Goal: Transaction & Acquisition: Obtain resource

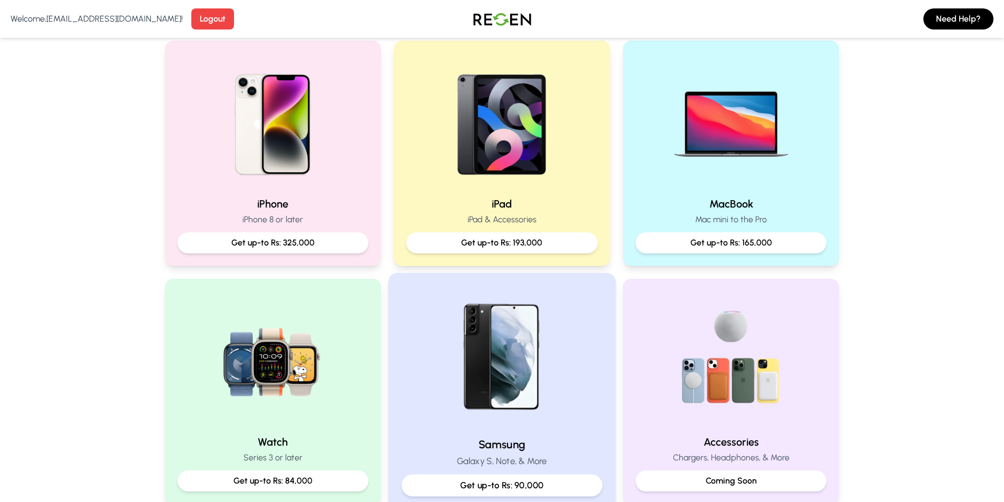
scroll to position [316, 0]
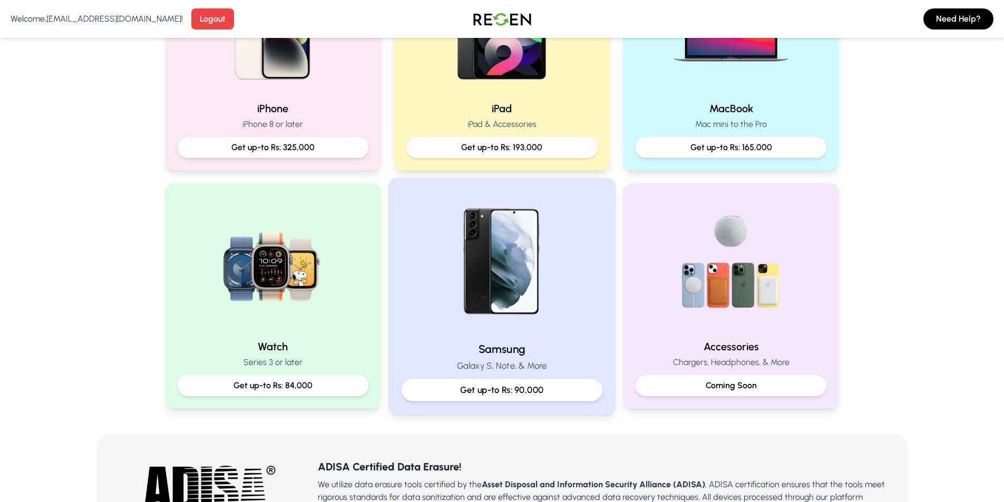
click at [522, 391] on p "Get up-to Rs: 90,000" at bounding box center [501, 390] width 183 height 13
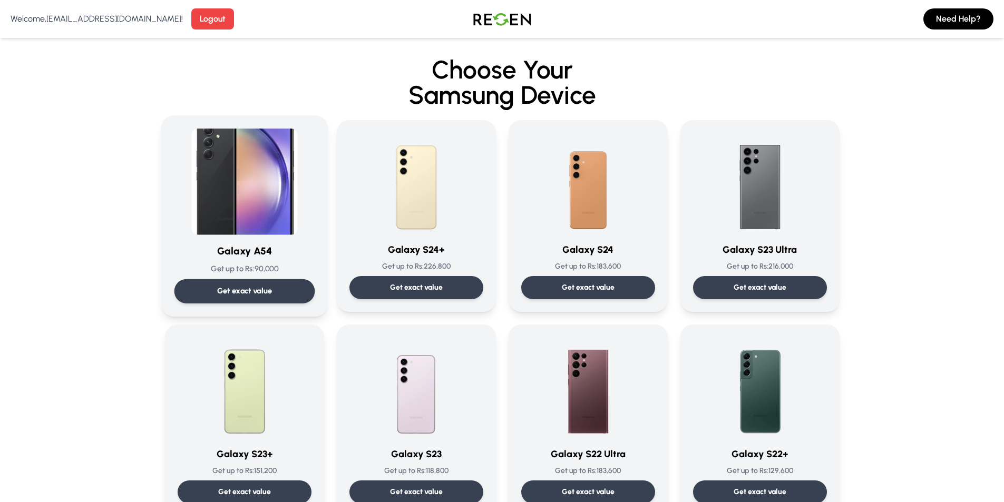
click at [282, 205] on img at bounding box center [244, 182] width 106 height 106
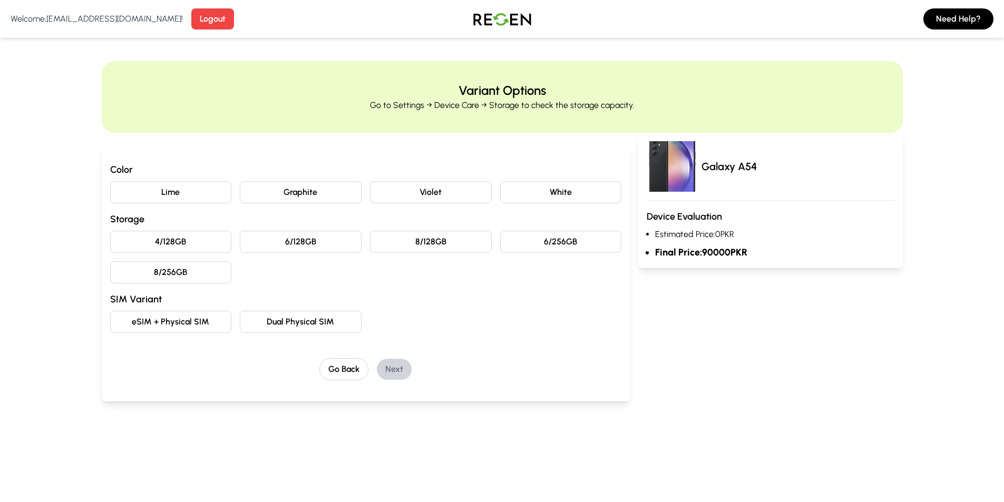
click at [470, 185] on button "Violet" at bounding box center [431, 192] width 122 height 22
click at [582, 244] on button "6/256GB" at bounding box center [561, 242] width 122 height 22
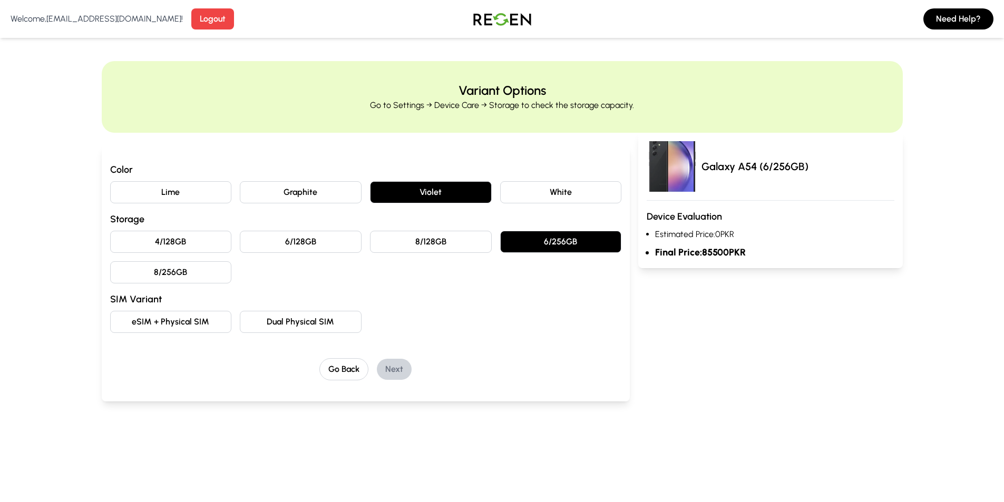
click at [450, 237] on button "8/128GB" at bounding box center [431, 242] width 122 height 22
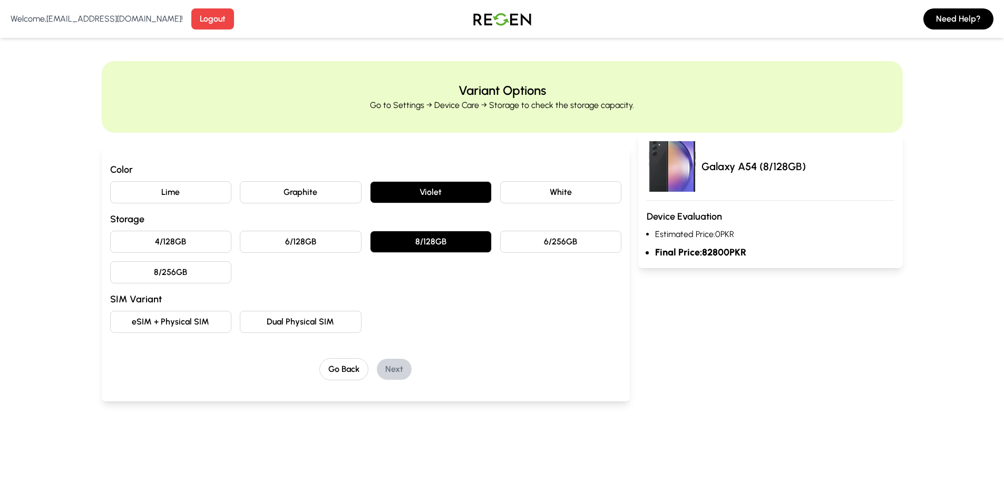
click at [323, 232] on button "6/128GB" at bounding box center [301, 242] width 122 height 22
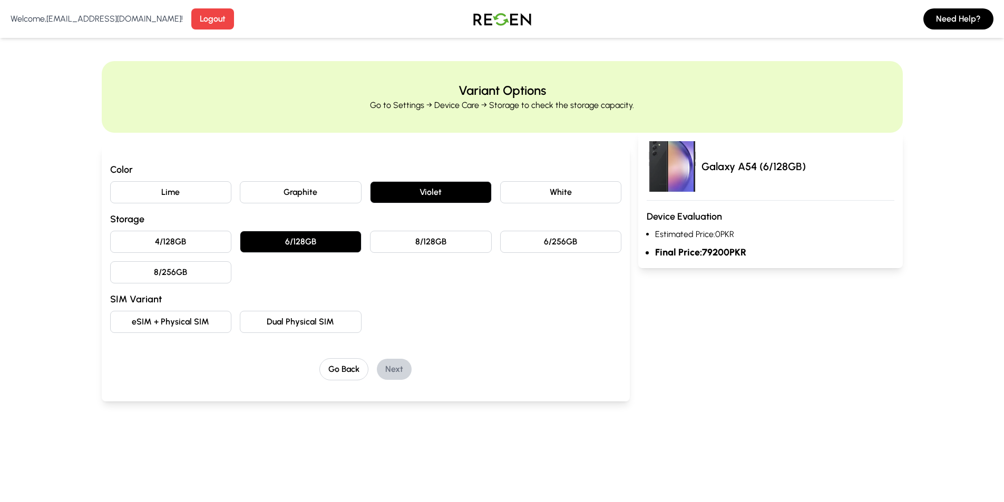
click at [197, 236] on button "4/128GB" at bounding box center [171, 242] width 122 height 22
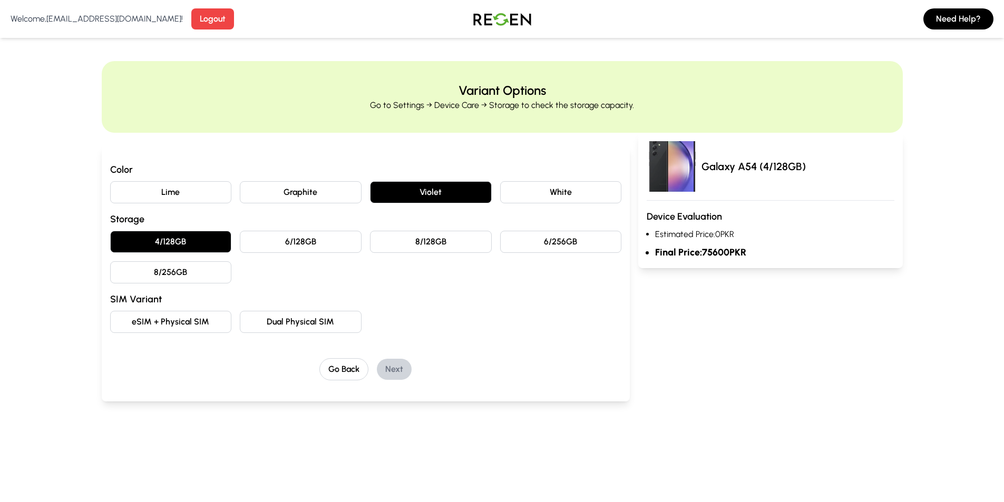
click at [198, 273] on button "8/256GB" at bounding box center [171, 272] width 122 height 22
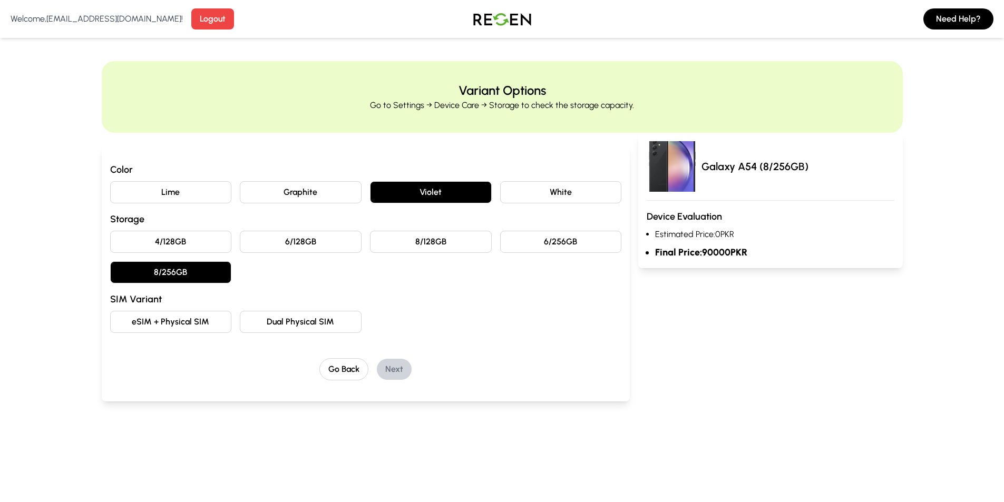
click at [580, 239] on button "6/256GB" at bounding box center [561, 242] width 122 height 22
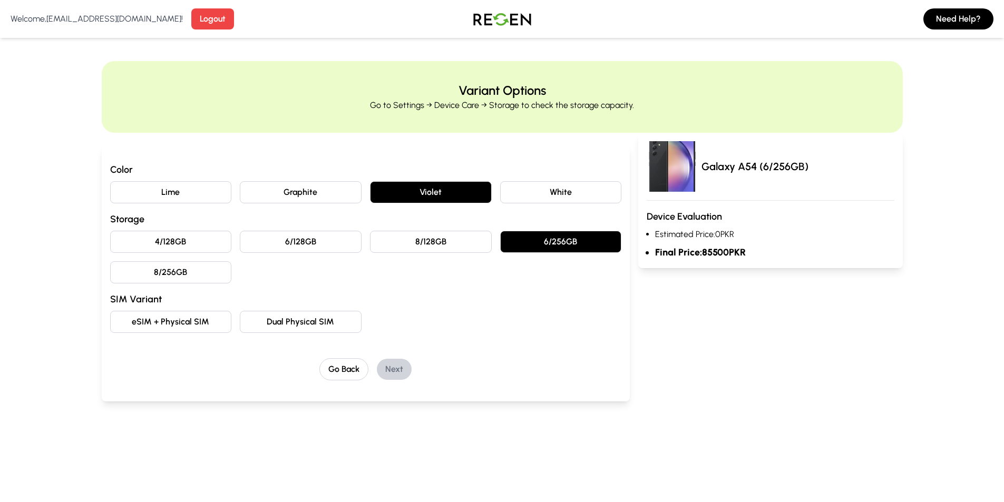
click at [300, 237] on button "6/128GB" at bounding box center [301, 242] width 122 height 22
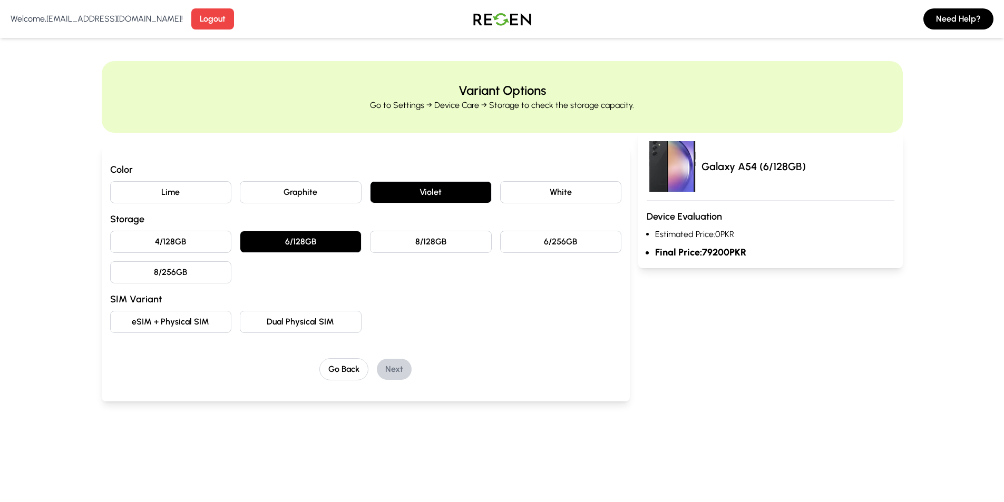
click at [192, 314] on button "eSIM + Physical SIM" at bounding box center [171, 322] width 122 height 22
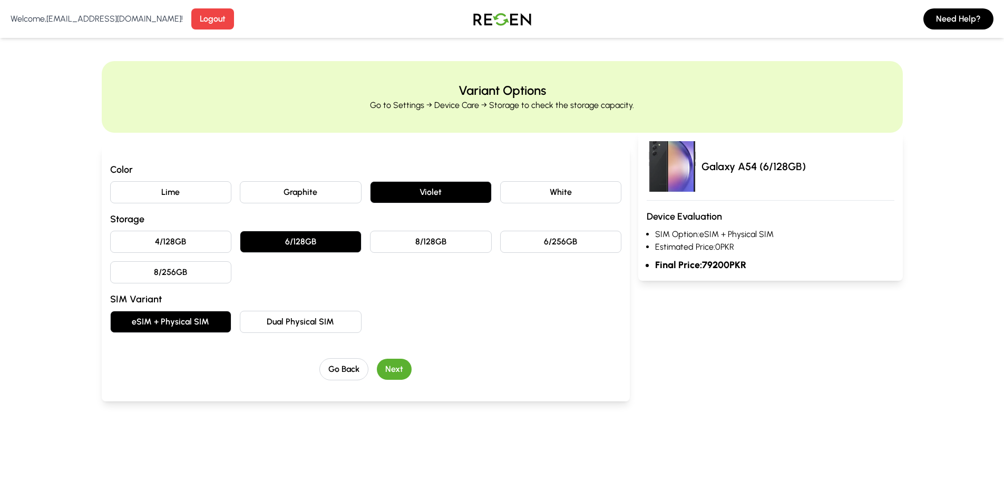
click at [295, 323] on button "Dual Physical SIM" at bounding box center [301, 322] width 122 height 22
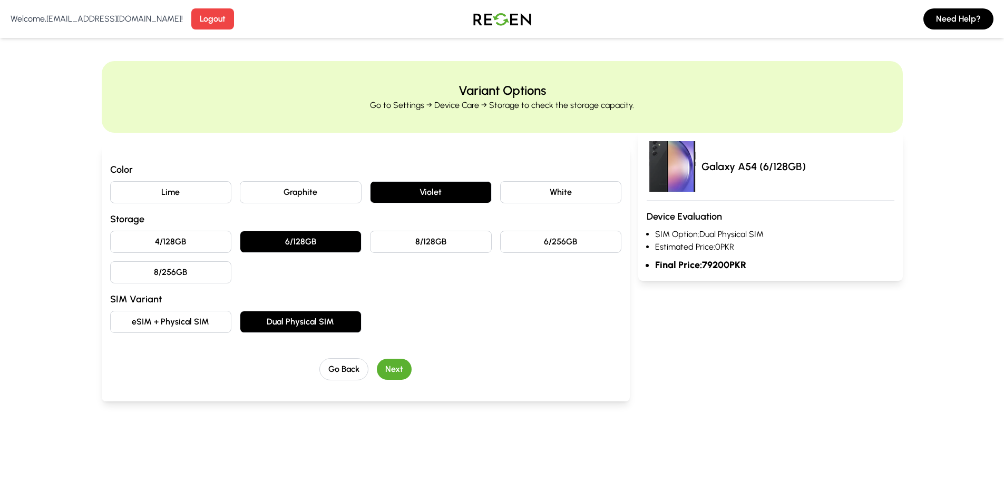
click at [188, 326] on button "eSIM + Physical SIM" at bounding box center [171, 322] width 122 height 22
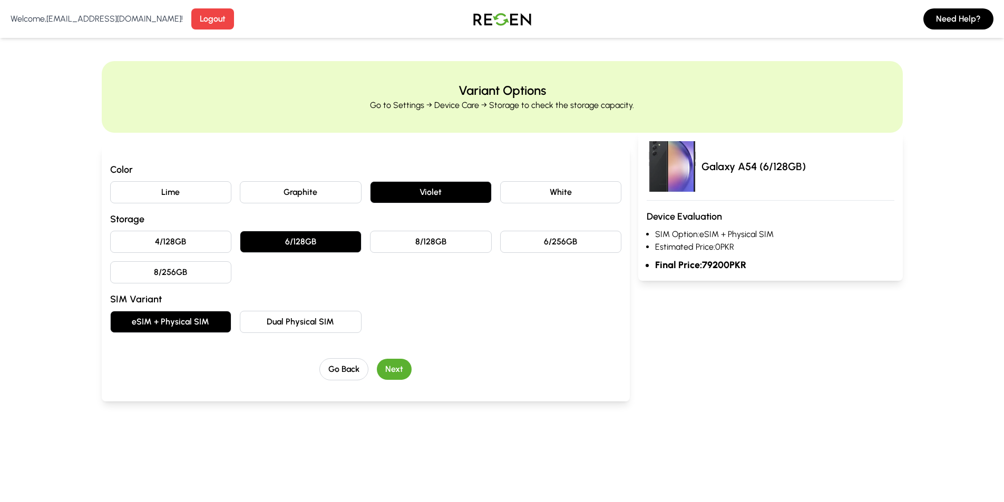
click at [388, 372] on button "Next" at bounding box center [394, 369] width 35 height 21
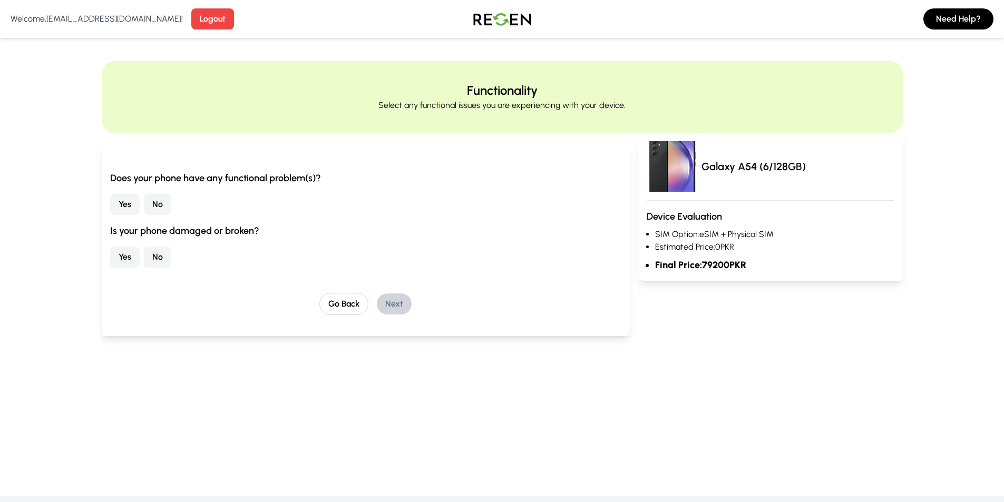
click at [164, 205] on button "No" at bounding box center [157, 204] width 27 height 21
click at [115, 201] on button "Yes" at bounding box center [125, 204] width 30 height 21
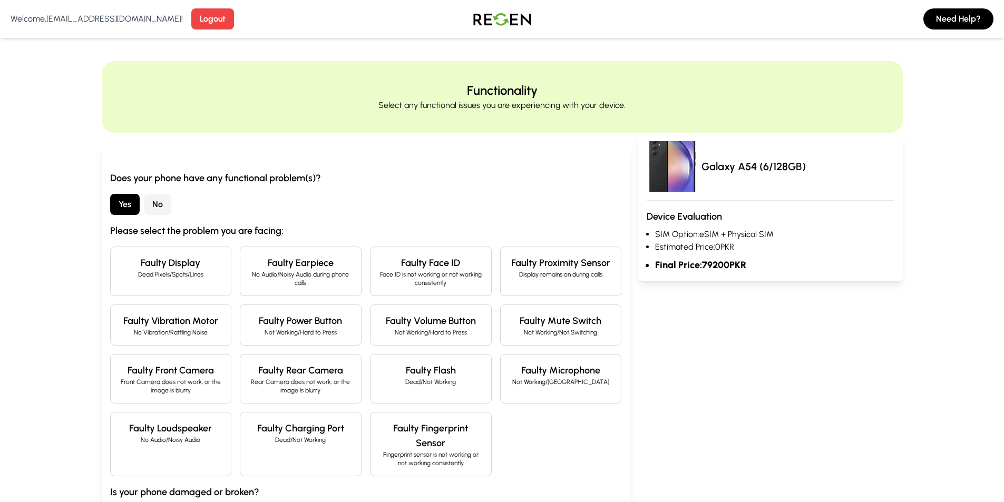
click at [174, 278] on p "Dead Pixels/Spots/Lines" at bounding box center [171, 274] width 104 height 8
click at [207, 264] on h4 "Faulty Display" at bounding box center [171, 262] width 104 height 15
click at [159, 204] on button "No" at bounding box center [157, 204] width 27 height 21
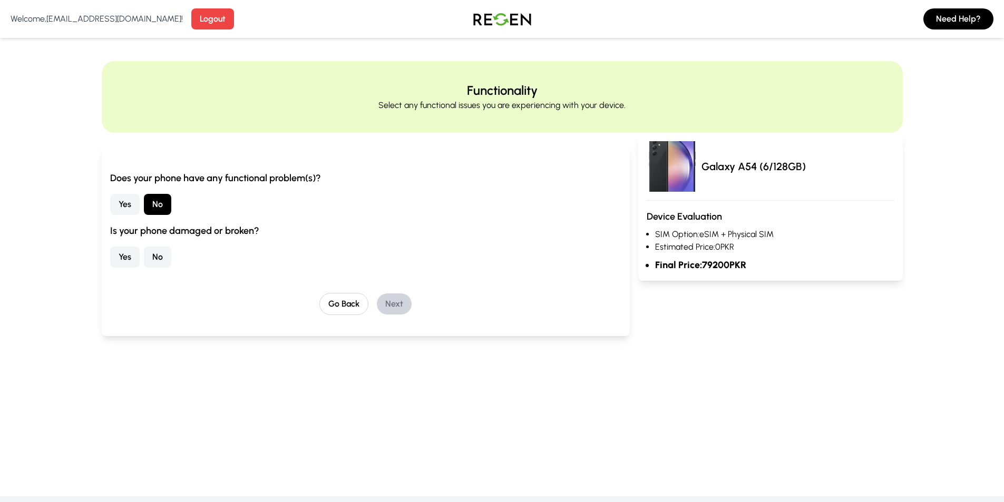
click at [154, 257] on button "No" at bounding box center [157, 257] width 27 height 21
click at [116, 257] on button "Yes" at bounding box center [125, 257] width 30 height 21
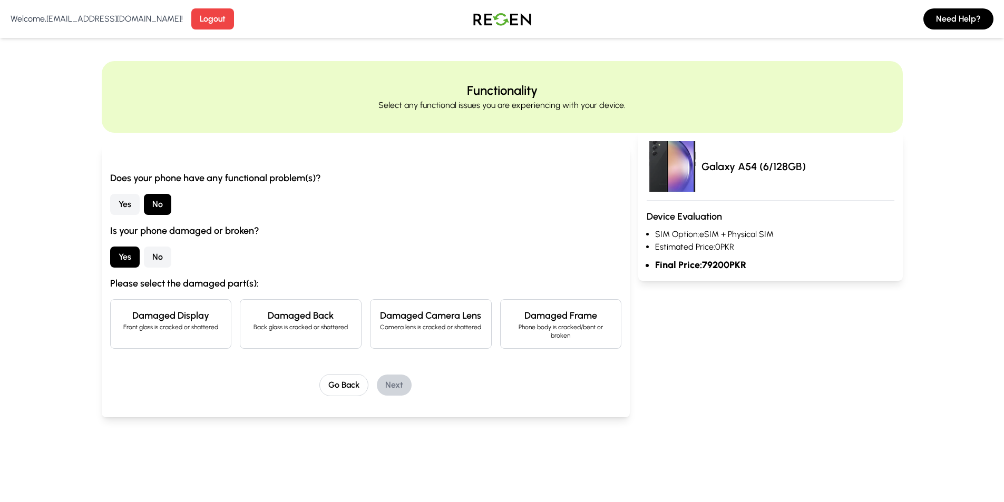
click at [190, 338] on div "Damaged Display Front glass is cracked or shattered" at bounding box center [171, 324] width 122 height 50
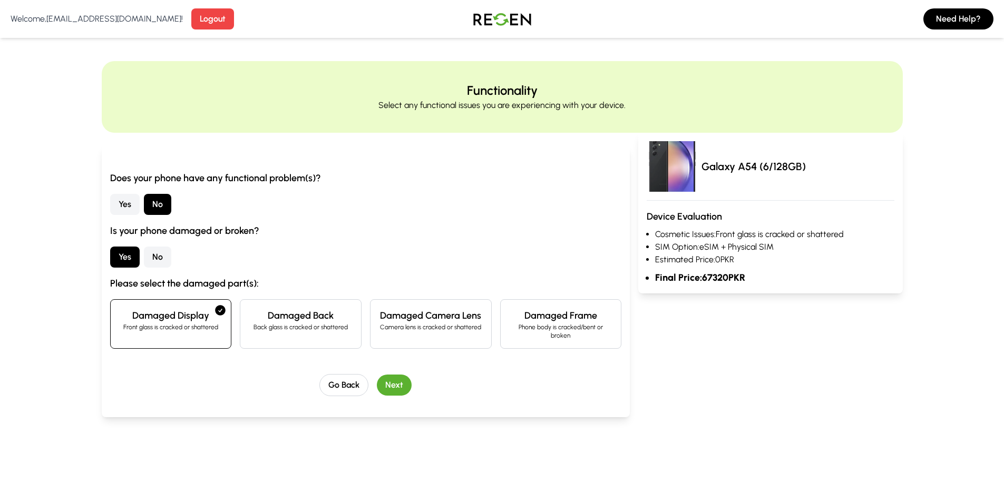
click at [313, 337] on div "Damaged Back Back glass is cracked or shattered" at bounding box center [301, 324] width 122 height 50
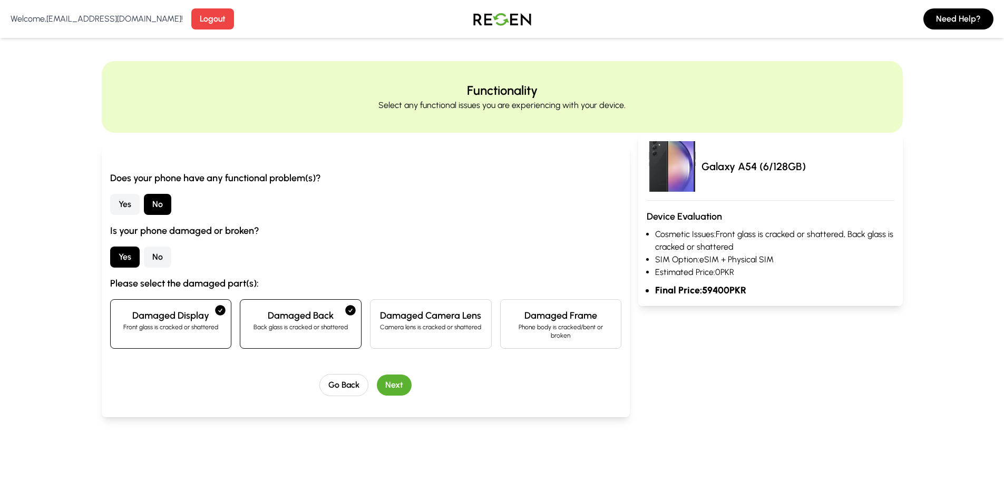
click at [431, 329] on p "Camera lens is cracked or shattered" at bounding box center [431, 327] width 104 height 8
click at [547, 326] on p "Phone body is cracked/bent or broken" at bounding box center [561, 331] width 104 height 17
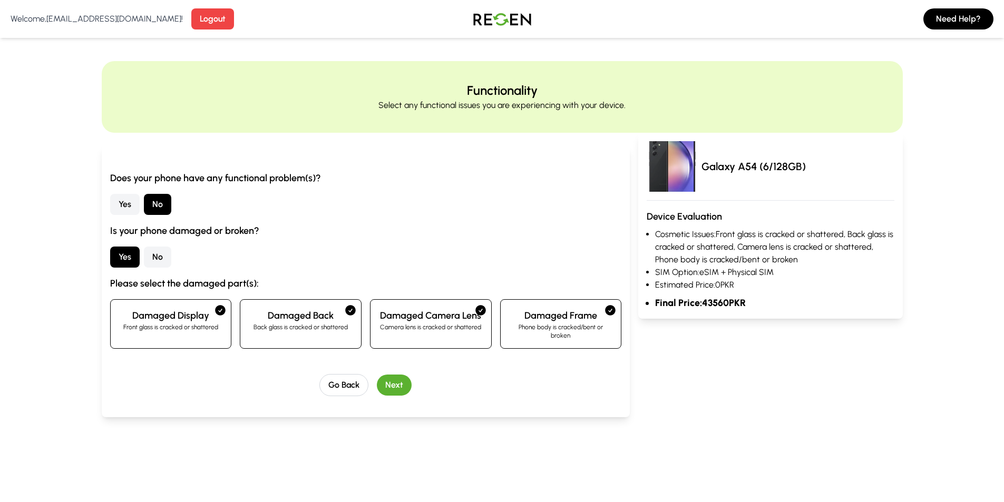
click at [450, 327] on p "Camera lens is cracked or shattered" at bounding box center [431, 327] width 104 height 8
click at [329, 335] on div "Damaged Back Back glass is cracked or shattered" at bounding box center [301, 324] width 122 height 50
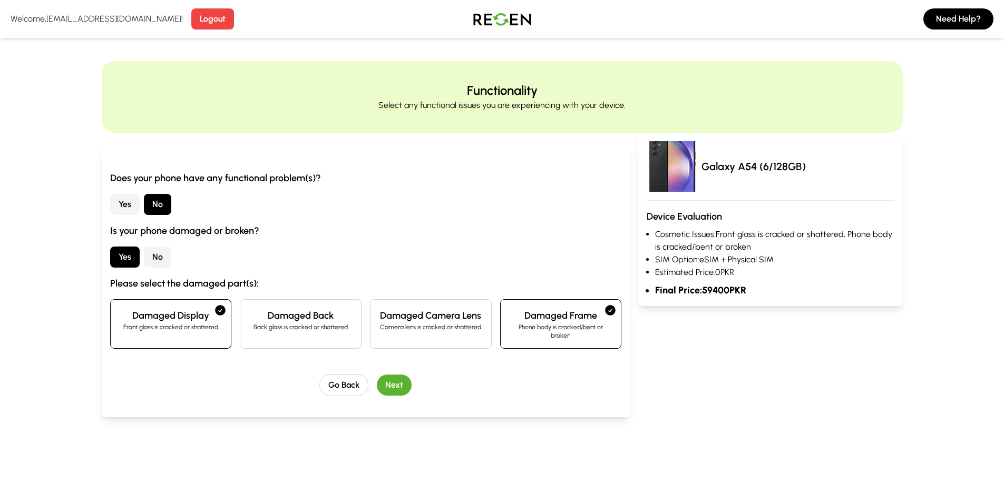
click at [222, 324] on p "Front glass is cracked or shattered" at bounding box center [171, 327] width 104 height 8
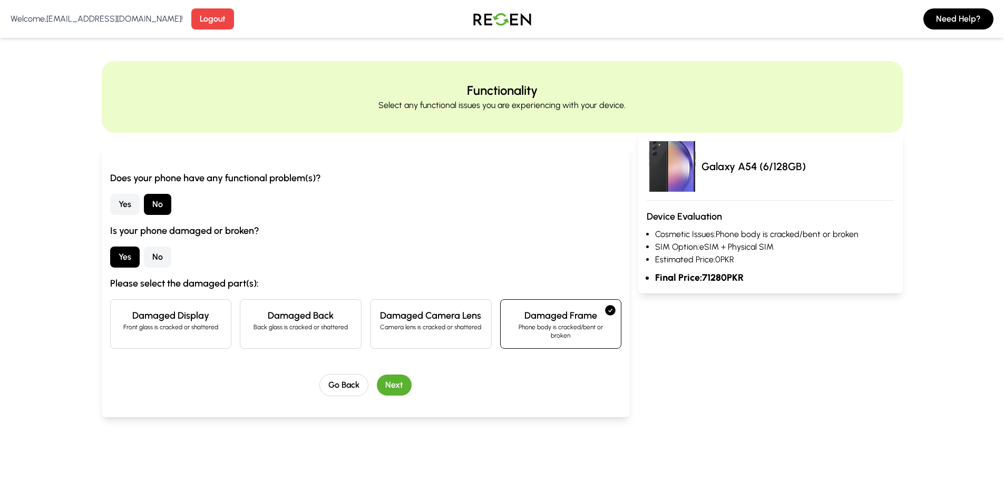
click at [556, 319] on h4 "Damaged Frame" at bounding box center [561, 315] width 104 height 15
click at [156, 260] on button "No" at bounding box center [157, 257] width 27 height 21
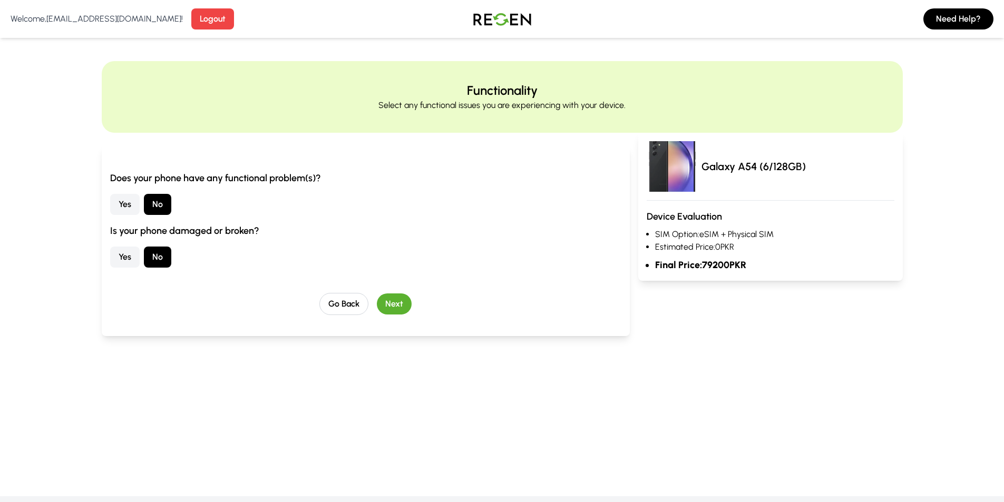
click at [386, 304] on button "Next" at bounding box center [394, 303] width 35 height 21
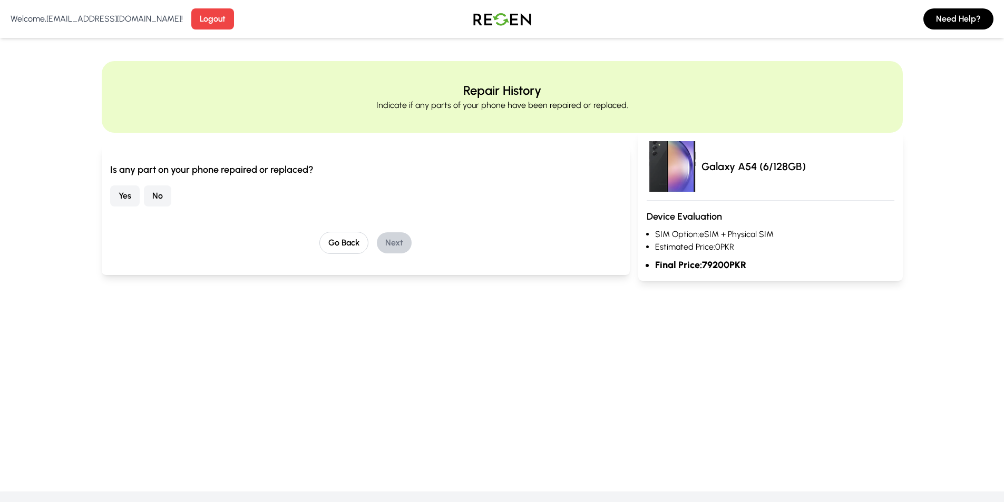
click at [170, 195] on button "No" at bounding box center [157, 195] width 27 height 21
click at [396, 240] on button "Next" at bounding box center [394, 242] width 35 height 21
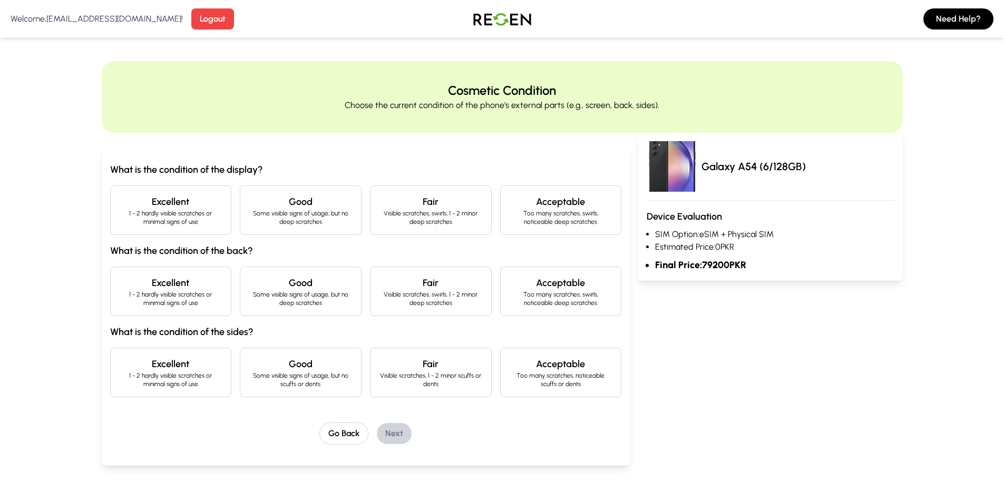
click at [175, 212] on p "1 - 2 hardly visible scratches or minimal signs of use" at bounding box center [171, 217] width 104 height 17
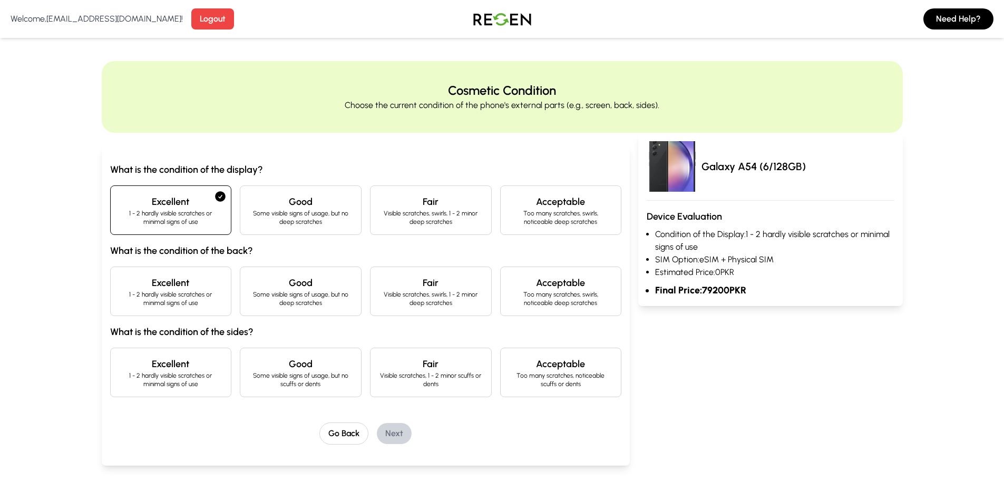
click at [329, 306] on p "Some visible signs of usage, but no deep scratches" at bounding box center [301, 298] width 104 height 17
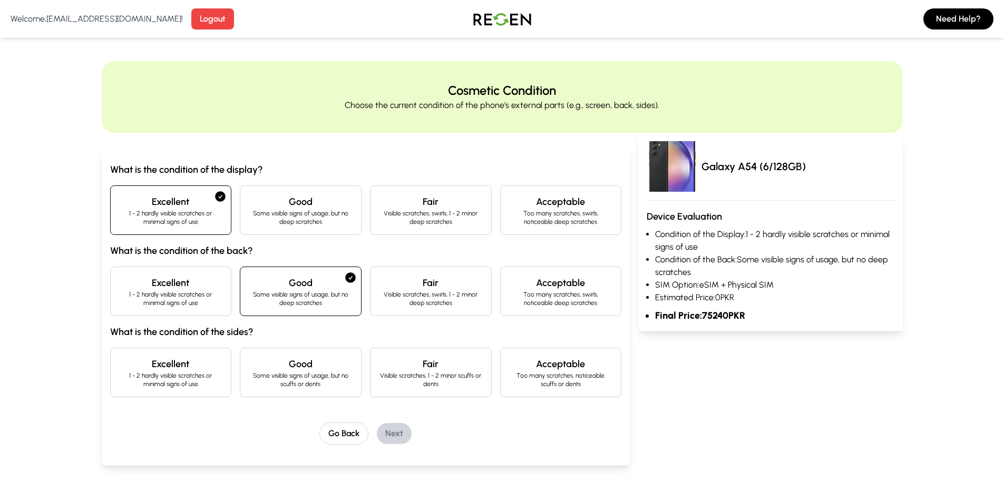
click at [329, 306] on p "Some visible signs of usage, but no deep scratches" at bounding box center [301, 298] width 104 height 17
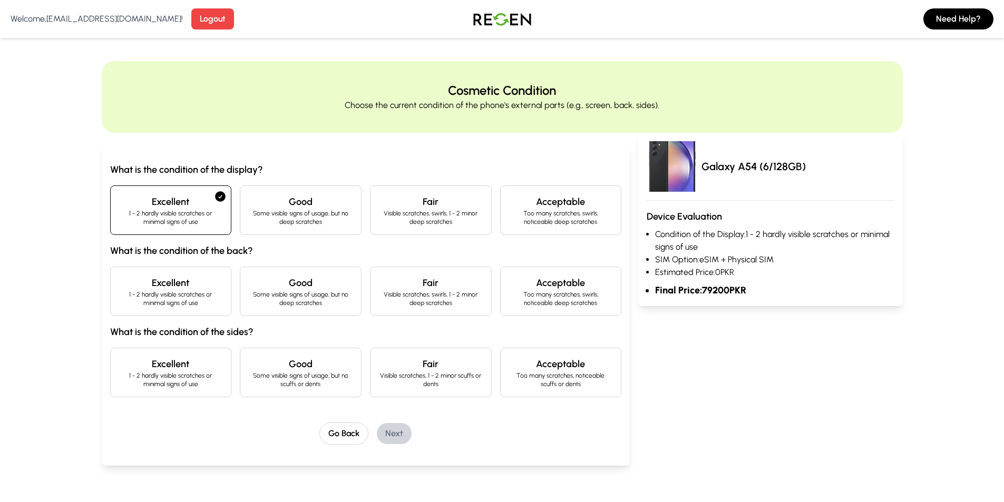
click at [199, 380] on p "1 - 2 hardly visible scratches or minimal signs of use" at bounding box center [171, 379] width 104 height 17
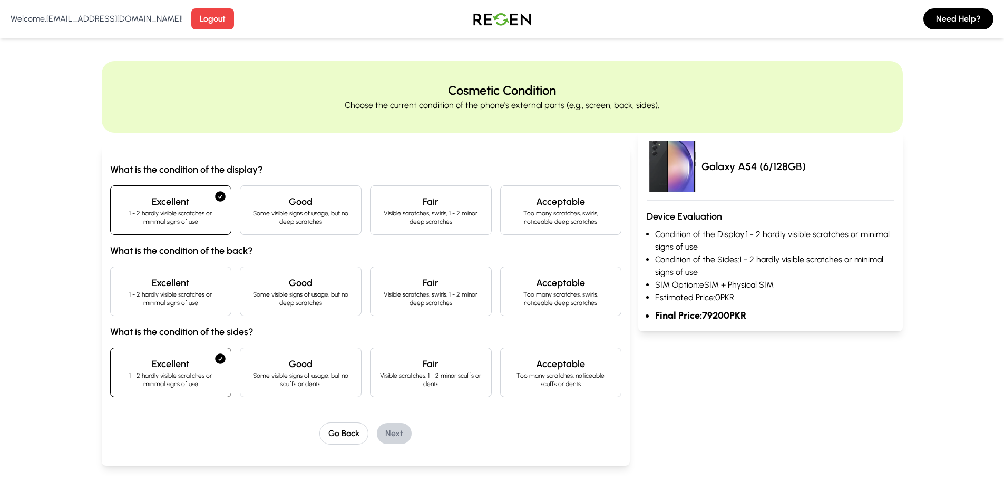
click at [188, 293] on p "1 - 2 hardly visible scratches or minimal signs of use" at bounding box center [171, 298] width 104 height 17
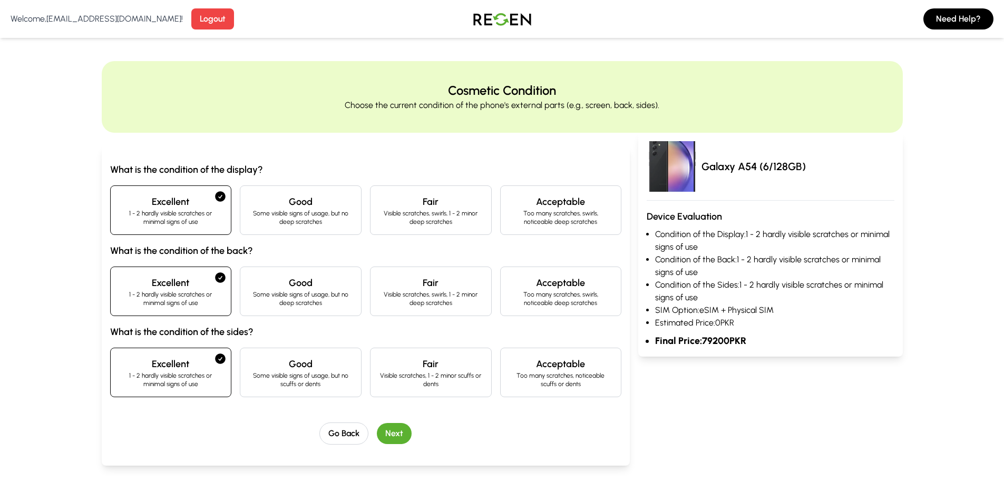
click at [403, 426] on button "Next" at bounding box center [394, 433] width 35 height 21
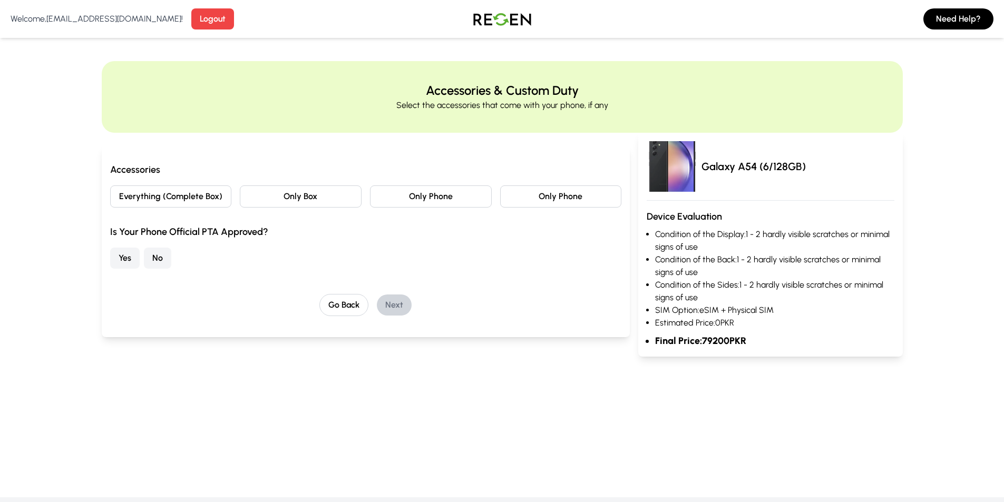
click at [182, 201] on button "Everything (Complete Box)" at bounding box center [171, 196] width 122 height 22
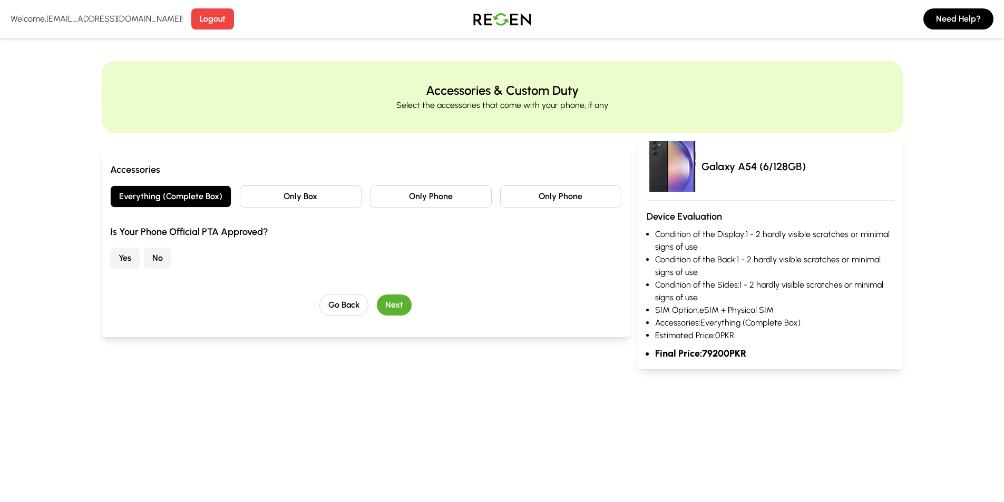
click at [182, 201] on button "Everything (Complete Box)" at bounding box center [171, 196] width 122 height 22
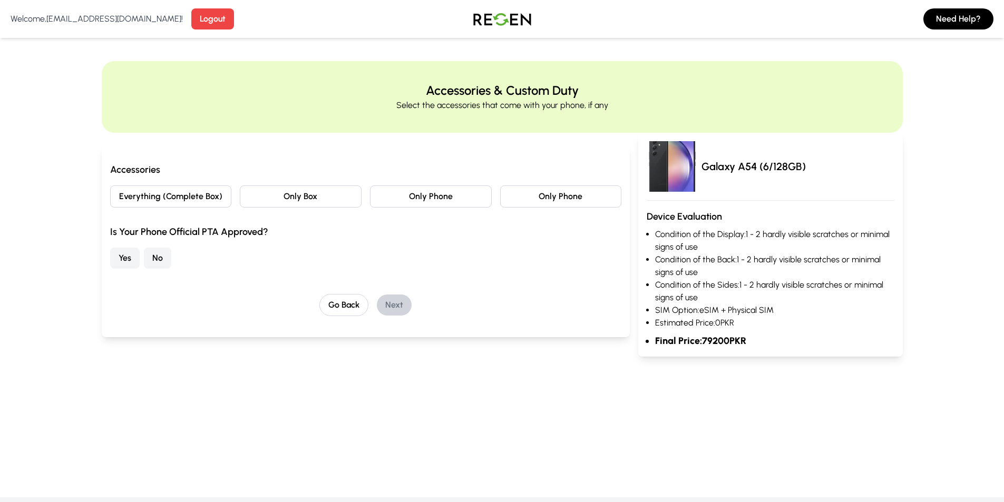
click at [578, 192] on button "Only Phone" at bounding box center [561, 196] width 122 height 22
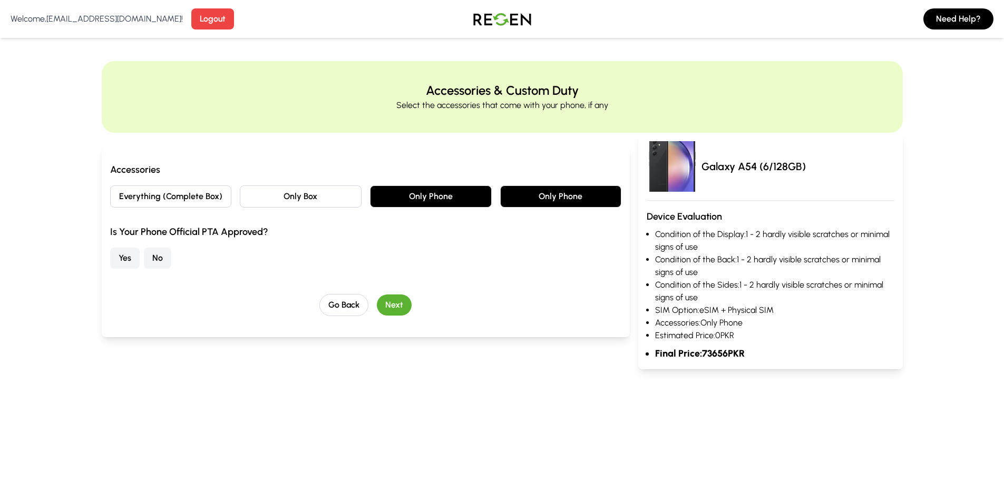
click at [578, 192] on button "Only Phone" at bounding box center [561, 196] width 122 height 22
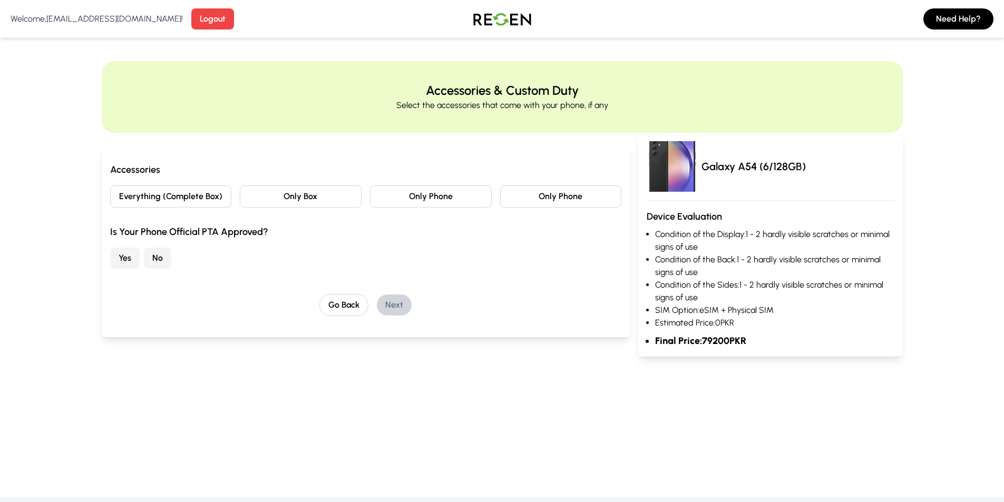
click at [573, 193] on button "Only Phone" at bounding box center [561, 196] width 122 height 22
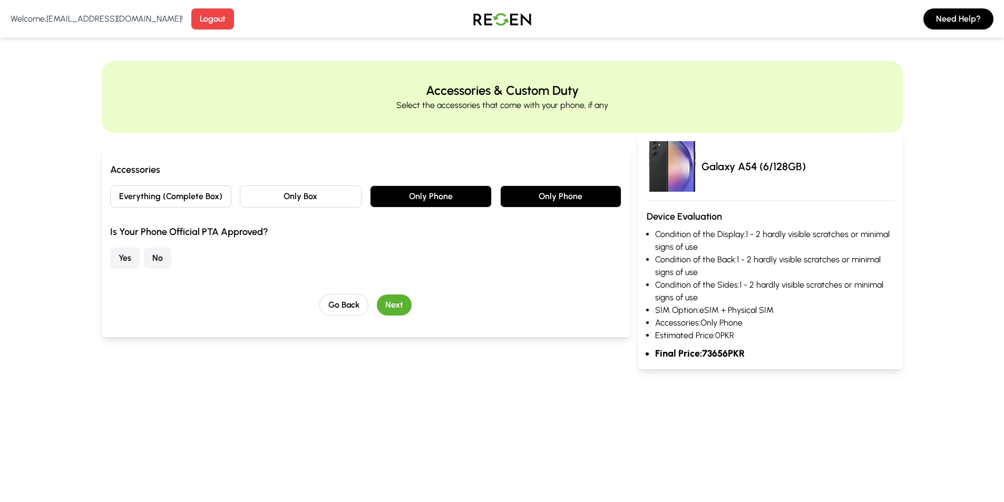
click at [538, 196] on button "Only Phone" at bounding box center [561, 196] width 122 height 22
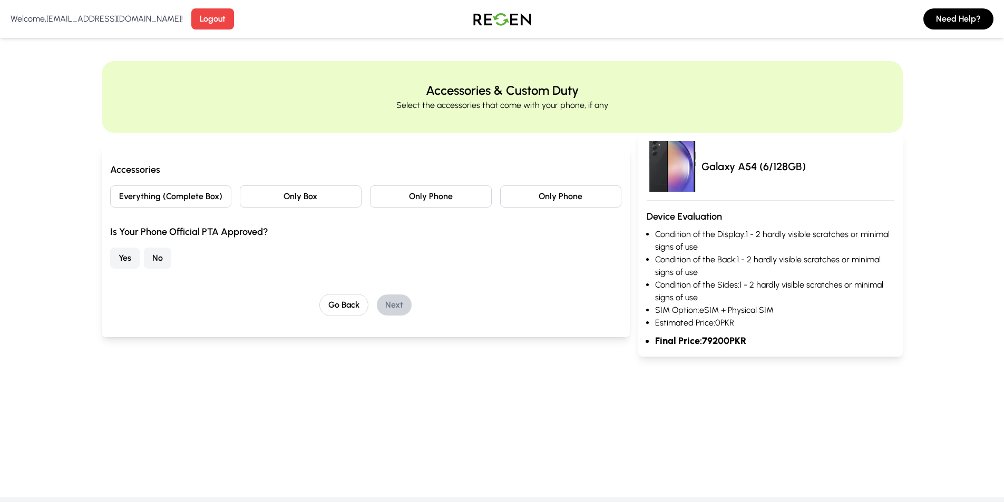
click at [123, 257] on button "Yes" at bounding box center [125, 258] width 30 height 21
click at [111, 262] on button "Yes" at bounding box center [125, 258] width 30 height 21
click at [130, 256] on button "Yes" at bounding box center [125, 258] width 30 height 21
click at [148, 255] on button "No" at bounding box center [157, 258] width 27 height 21
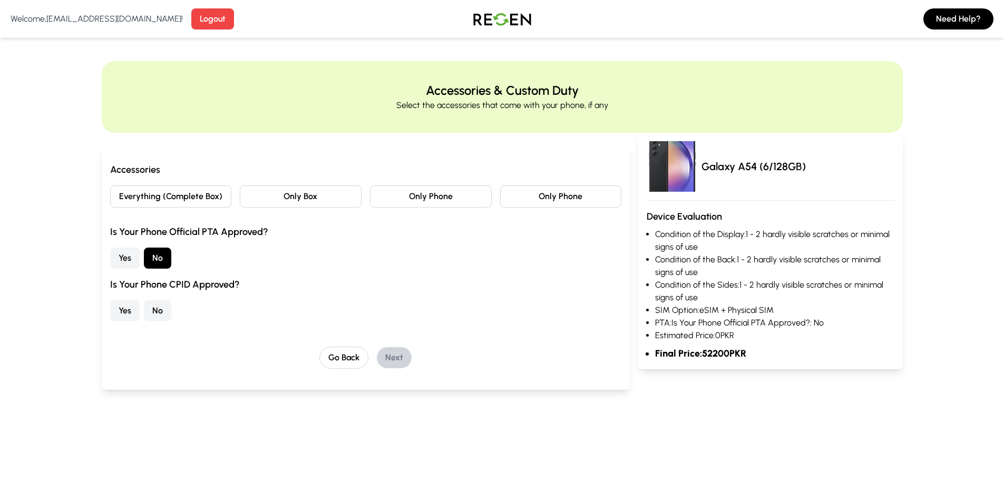
click at [160, 308] on button "No" at bounding box center [157, 310] width 27 height 21
click at [124, 310] on button "Yes" at bounding box center [125, 310] width 30 height 21
click at [159, 310] on button "No" at bounding box center [157, 310] width 27 height 21
click at [128, 255] on button "Yes" at bounding box center [125, 258] width 30 height 21
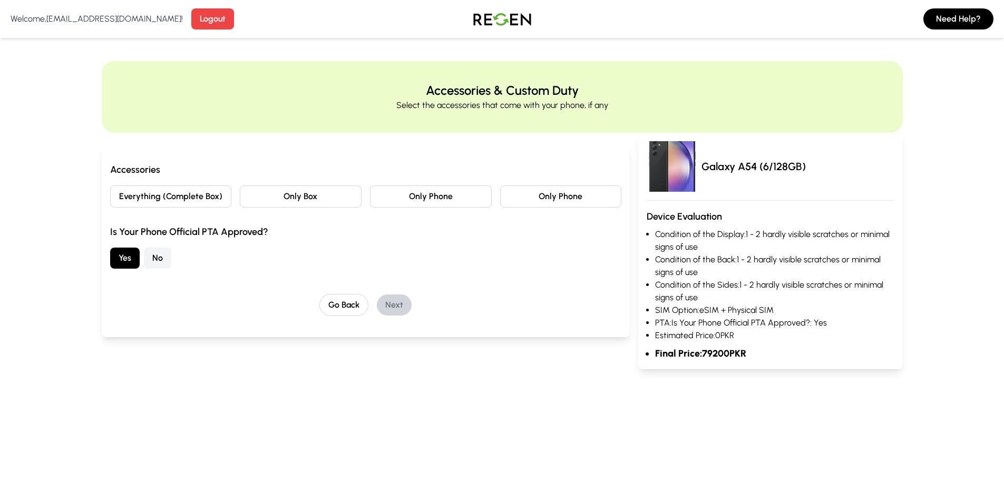
click at [152, 264] on button "No" at bounding box center [157, 258] width 27 height 21
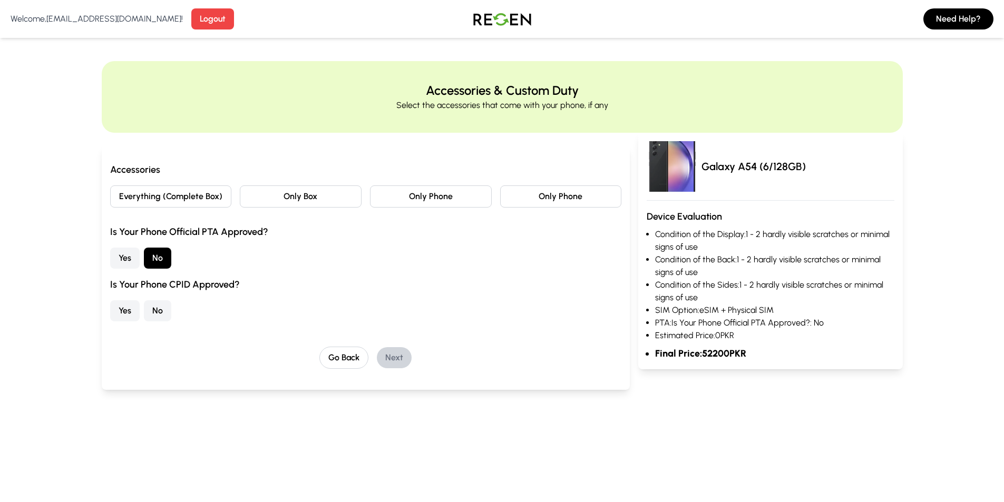
click at [160, 309] on button "No" at bounding box center [157, 310] width 27 height 21
click at [125, 308] on button "Yes" at bounding box center [125, 310] width 30 height 21
click at [121, 265] on button "Yes" at bounding box center [125, 258] width 30 height 21
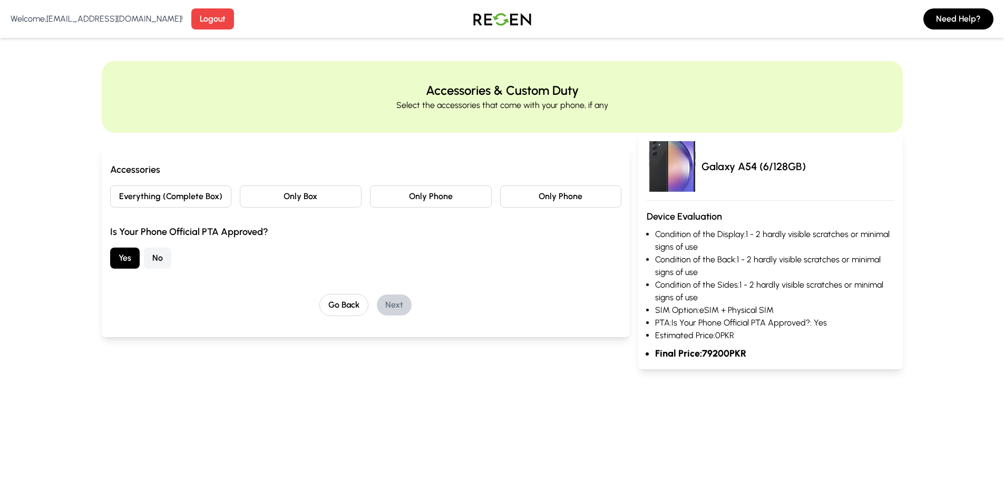
click at [152, 258] on button "No" at bounding box center [157, 258] width 27 height 21
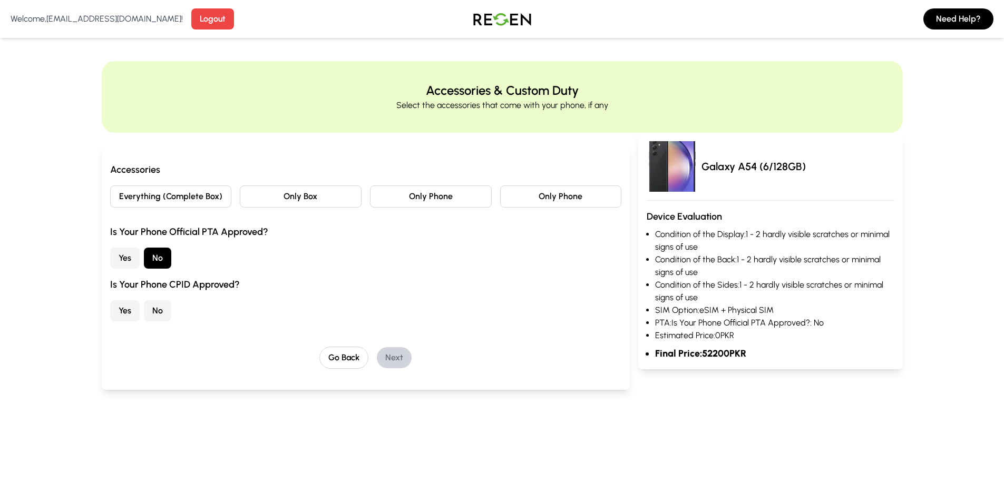
click at [150, 310] on button "No" at bounding box center [157, 310] width 27 height 21
click at [126, 306] on button "Yes" at bounding box center [125, 310] width 30 height 21
click at [349, 353] on button "Go Back" at bounding box center [343, 358] width 49 height 22
